Goal: Browse casually: Explore the website without a specific task or goal

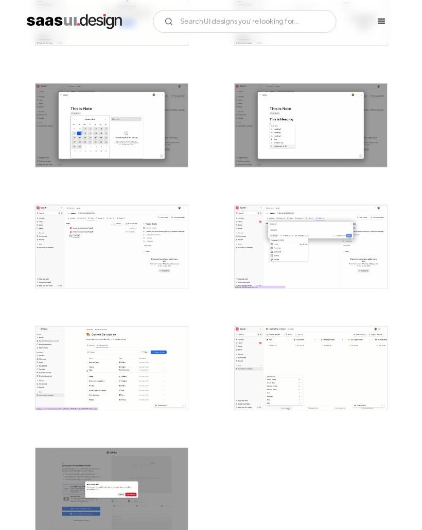
scroll to position [1355, 0]
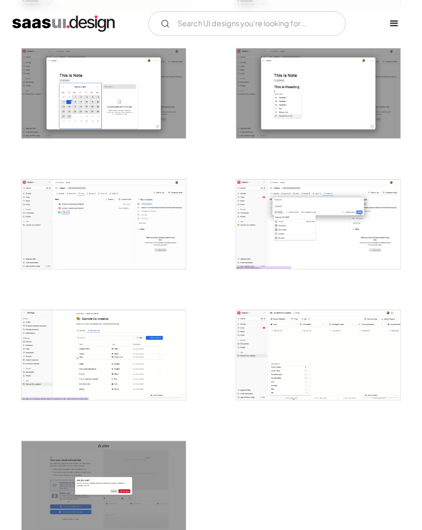
click at [35, 248] on img "open lightbox" at bounding box center [104, 224] width 164 height 90
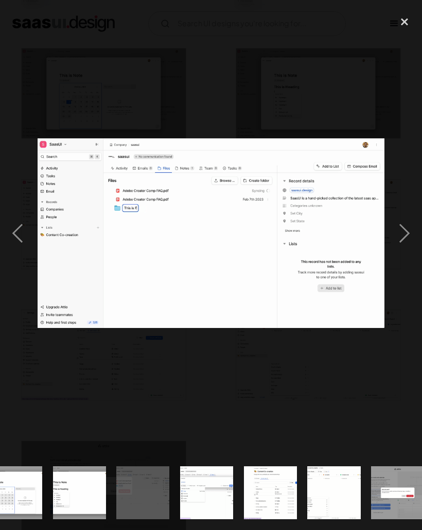
scroll to position [0, 1179]
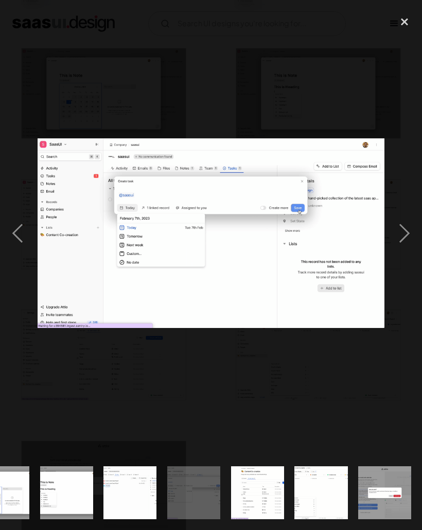
click at [413, 27] on div "close lightbox" at bounding box center [404, 22] width 35 height 23
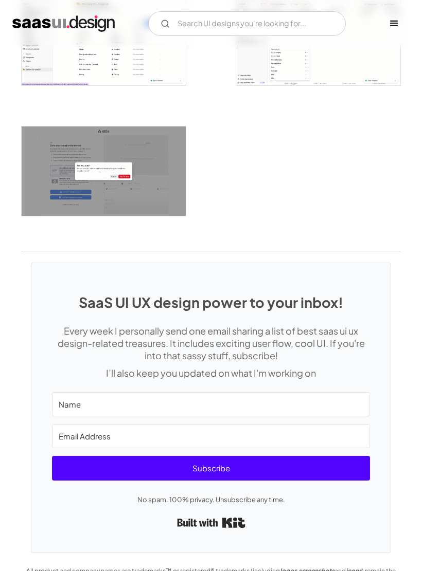
scroll to position [1697, 0]
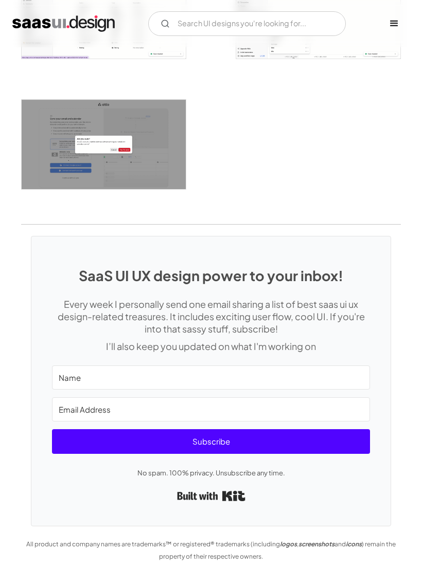
click at [29, 22] on img "home" at bounding box center [63, 23] width 102 height 16
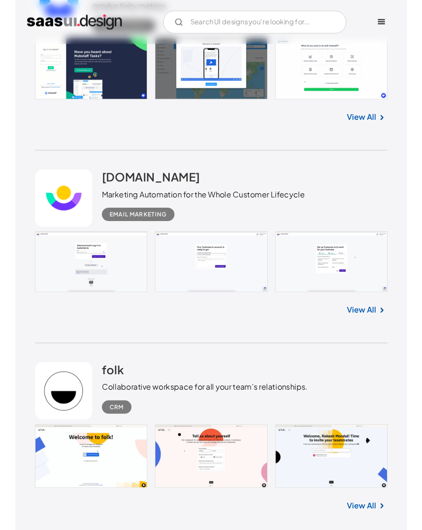
scroll to position [2524, 0]
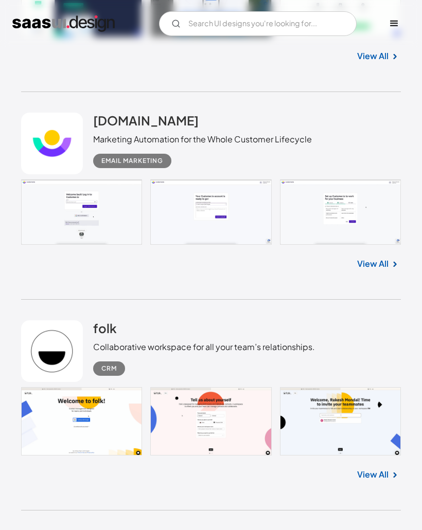
click at [57, 204] on link at bounding box center [210, 212] width 379 height 66
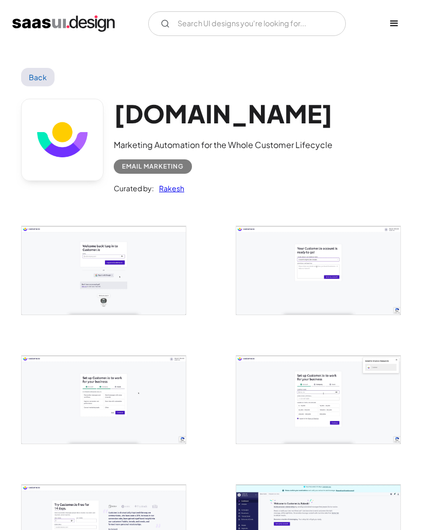
click at [68, 250] on img "open lightbox" at bounding box center [104, 270] width 164 height 88
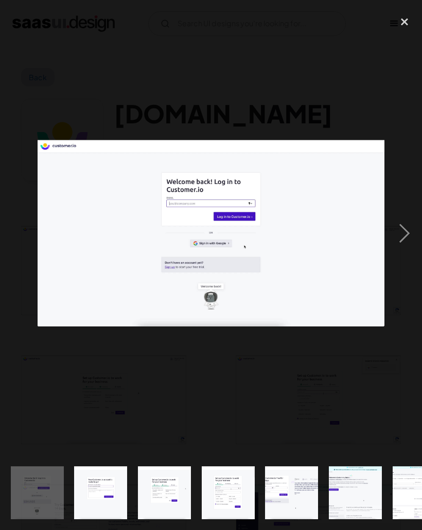
click at [407, 22] on div "close lightbox" at bounding box center [404, 22] width 35 height 23
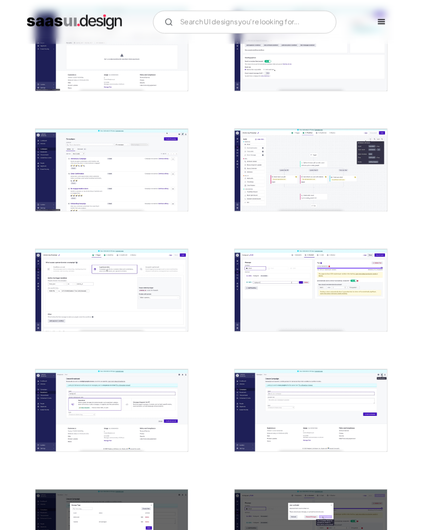
scroll to position [646, 0]
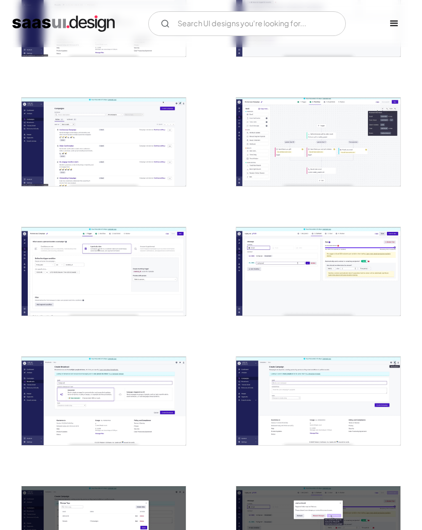
click at [80, 178] on img "open lightbox" at bounding box center [104, 142] width 164 height 88
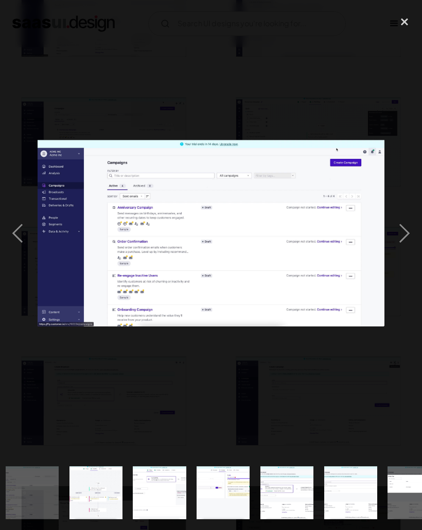
scroll to position [0, 514]
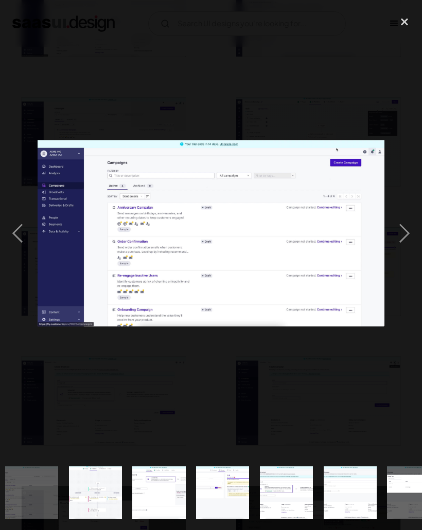
click at [406, 20] on div "close lightbox" at bounding box center [404, 22] width 35 height 23
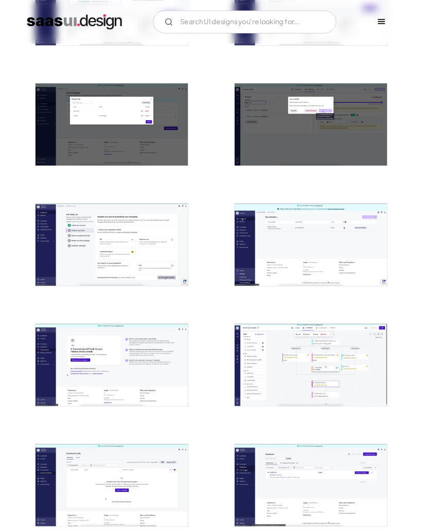
scroll to position [1084, 0]
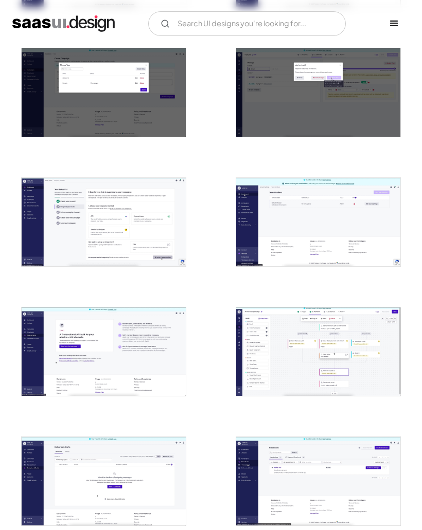
click at [124, 233] on img "open lightbox" at bounding box center [104, 222] width 164 height 88
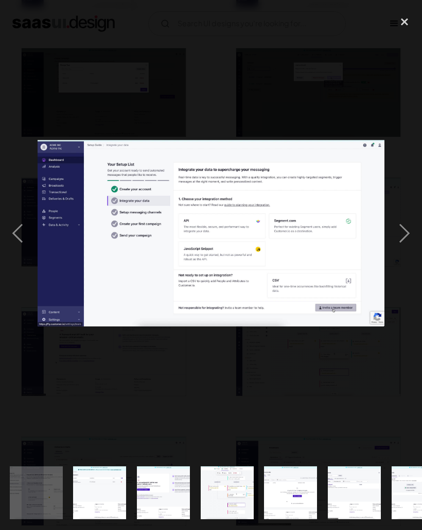
scroll to position [0, 1023]
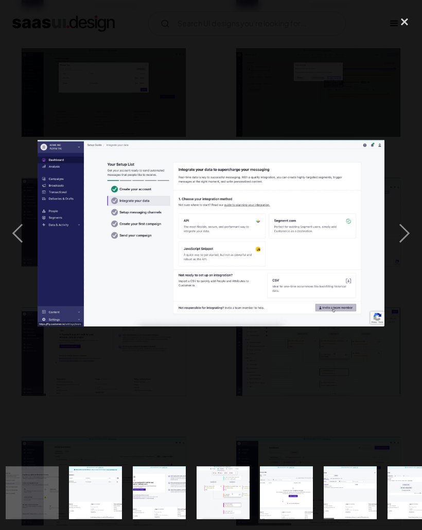
click at [408, 238] on div "next image" at bounding box center [404, 233] width 35 height 445
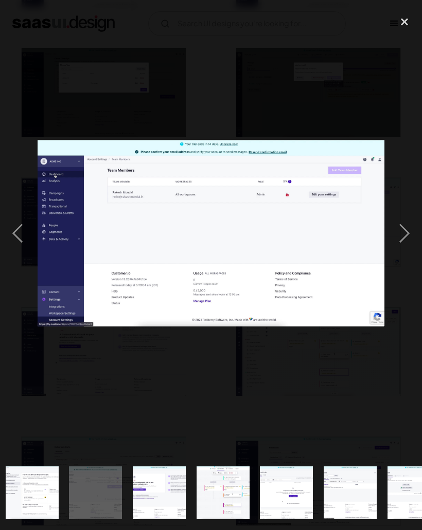
click at [405, 239] on div "next image" at bounding box center [404, 233] width 35 height 445
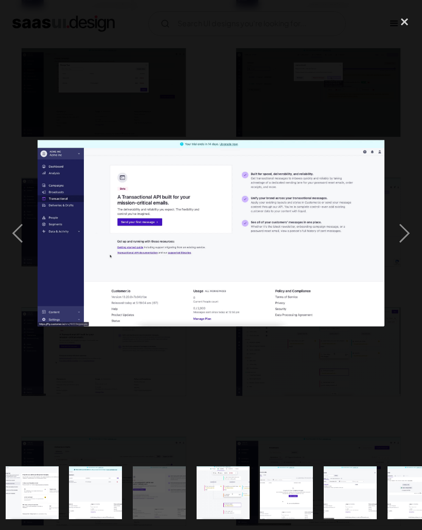
click at [405, 233] on div "next image" at bounding box center [404, 233] width 35 height 445
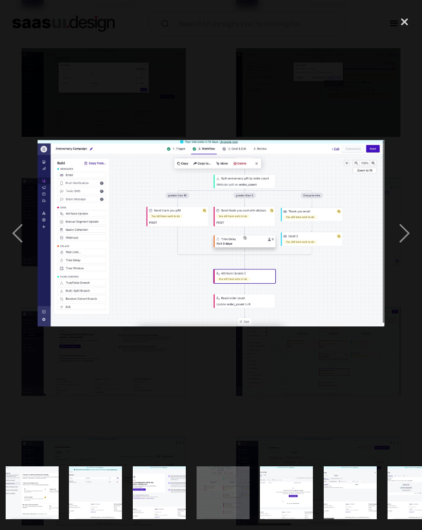
click at [16, 227] on div "previous image" at bounding box center [17, 233] width 35 height 445
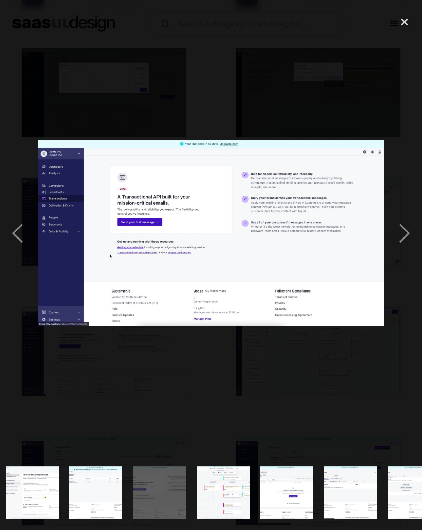
click at [403, 237] on div "next image" at bounding box center [404, 233] width 35 height 445
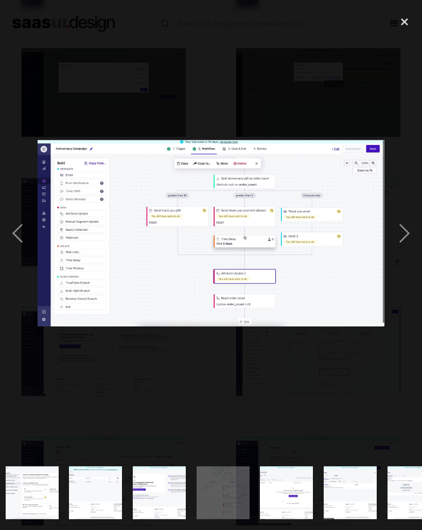
click at [410, 239] on div "next image" at bounding box center [404, 233] width 35 height 445
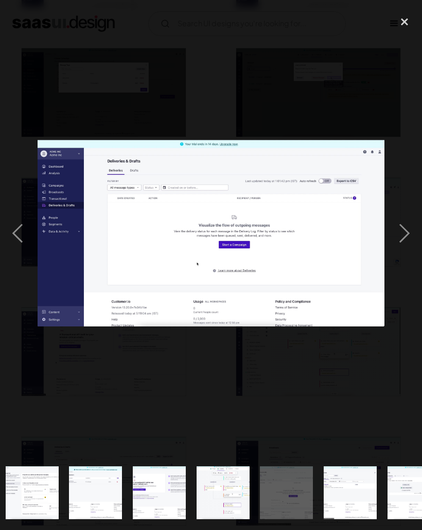
click at [408, 235] on div "next image" at bounding box center [404, 233] width 35 height 445
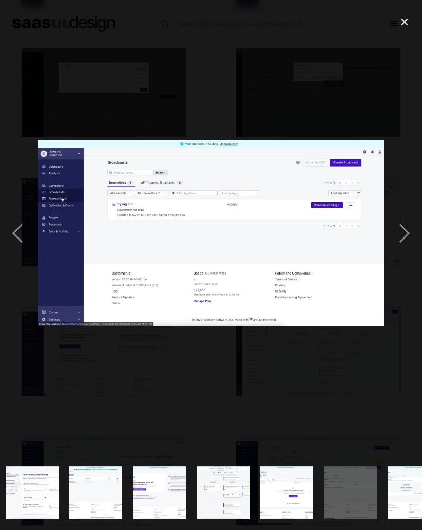
click at [407, 236] on div "next image" at bounding box center [404, 233] width 35 height 445
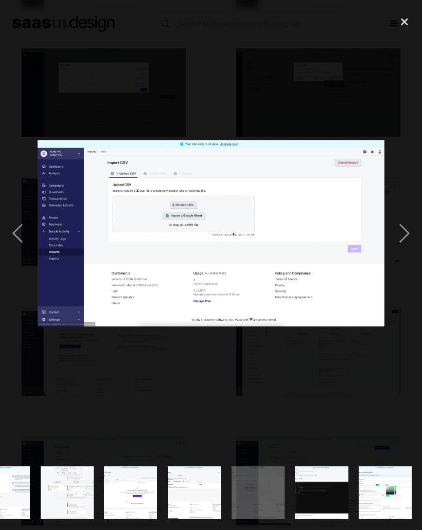
scroll to position [0, 1179]
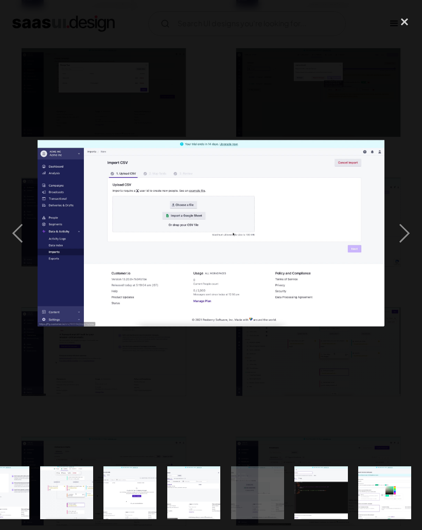
click at [408, 236] on div "next image" at bounding box center [404, 233] width 35 height 445
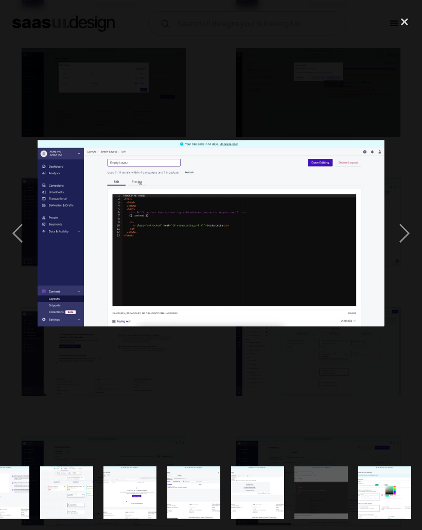
click at [408, 237] on div "next image" at bounding box center [404, 233] width 35 height 445
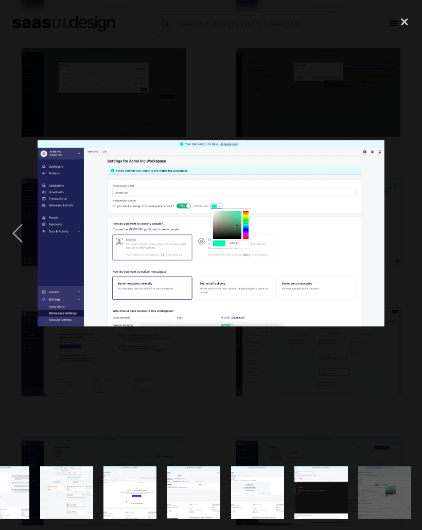
click at [405, 12] on div "close lightbox" at bounding box center [404, 22] width 35 height 23
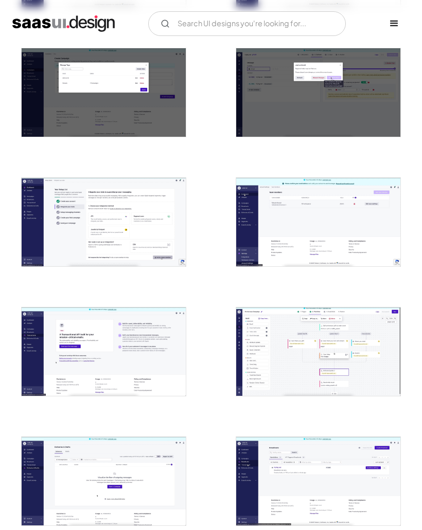
scroll to position [0, 0]
click at [51, 18] on img "home" at bounding box center [63, 23] width 102 height 16
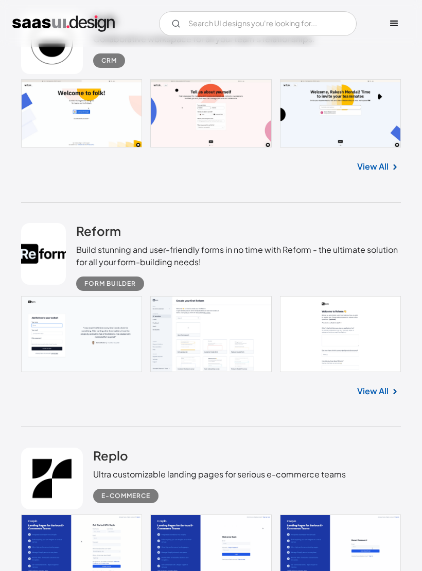
scroll to position [2860, 0]
